Goal: Transaction & Acquisition: Subscribe to service/newsletter

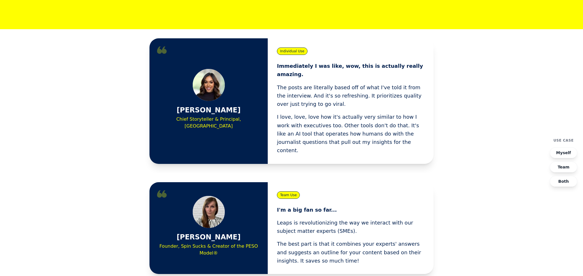
scroll to position [250, 0]
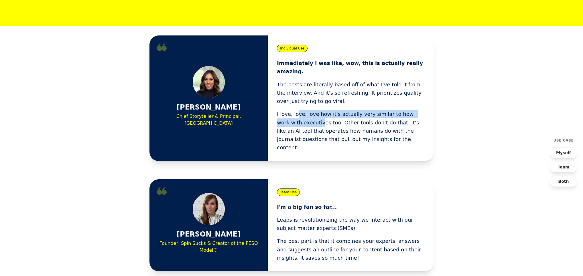
drag, startPoint x: 297, startPoint y: 107, endPoint x: 296, endPoint y: 116, distance: 9.2
click at [296, 116] on p "I love, love, love how it's actually very similar to how I work with executives…" at bounding box center [351, 131] width 148 height 42
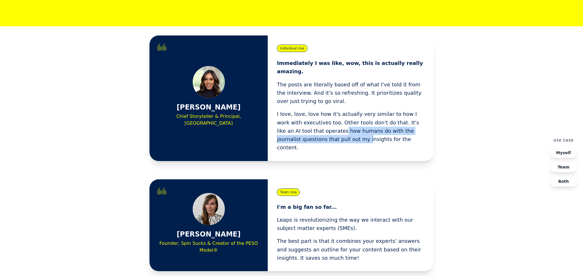
drag, startPoint x: 296, startPoint y: 123, endPoint x: 297, endPoint y: 119, distance: 4.7
click at [297, 119] on p "I love, love, love how it's actually very similar to how I work with executives…" at bounding box center [351, 131] width 148 height 42
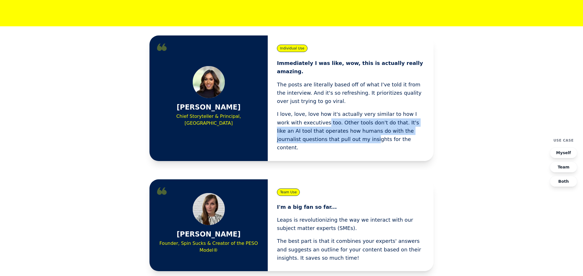
drag, startPoint x: 301, startPoint y: 112, endPoint x: 303, endPoint y: 130, distance: 18.1
click at [303, 130] on p "I love, love, love how it's actually very similar to how I work with executives…" at bounding box center [351, 131] width 148 height 42
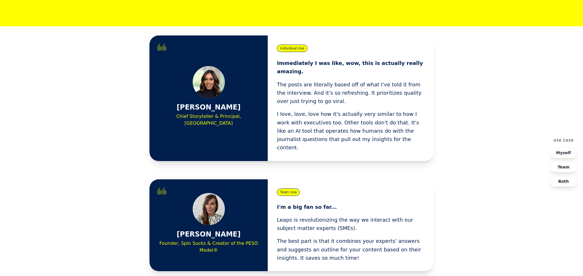
click at [303, 129] on p "I love, love, love how it's actually very similar to how I work with executives…" at bounding box center [351, 131] width 148 height 42
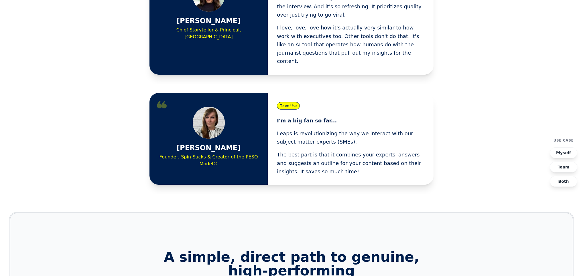
scroll to position [0, 0]
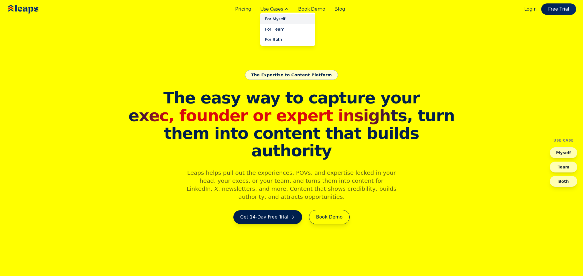
click at [279, 17] on link "For Myself" at bounding box center [287, 19] width 55 height 10
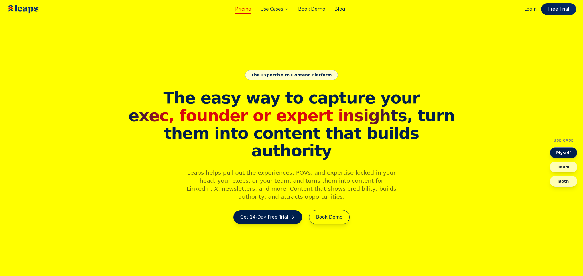
click at [245, 10] on link "Pricing" at bounding box center [243, 9] width 16 height 7
